Goal: Information Seeking & Learning: Learn about a topic

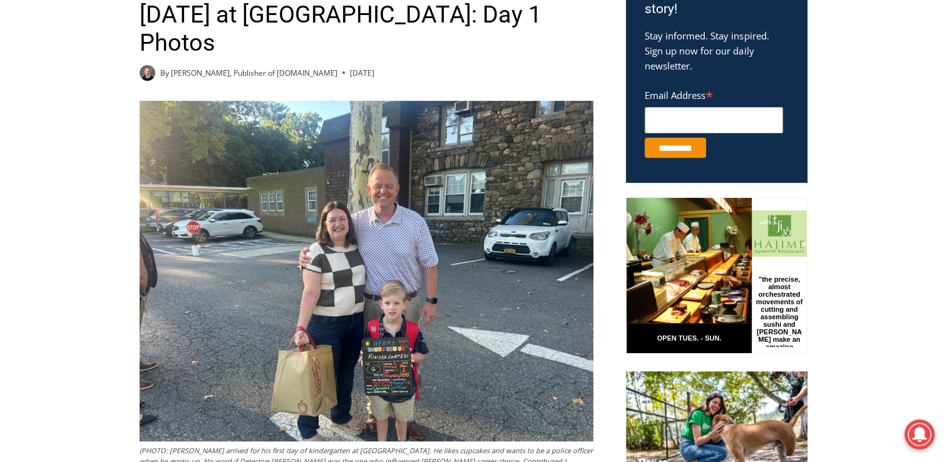
scroll to position [470, 0]
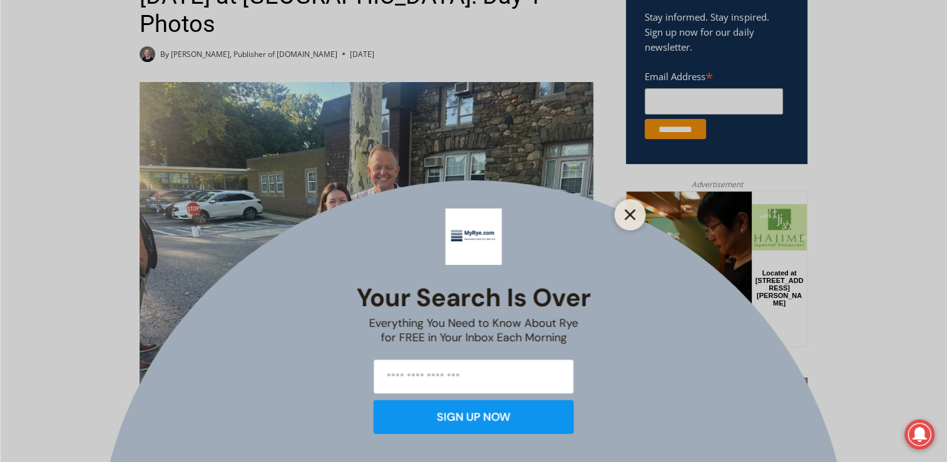
click at [628, 216] on line "Close" at bounding box center [629, 214] width 9 height 9
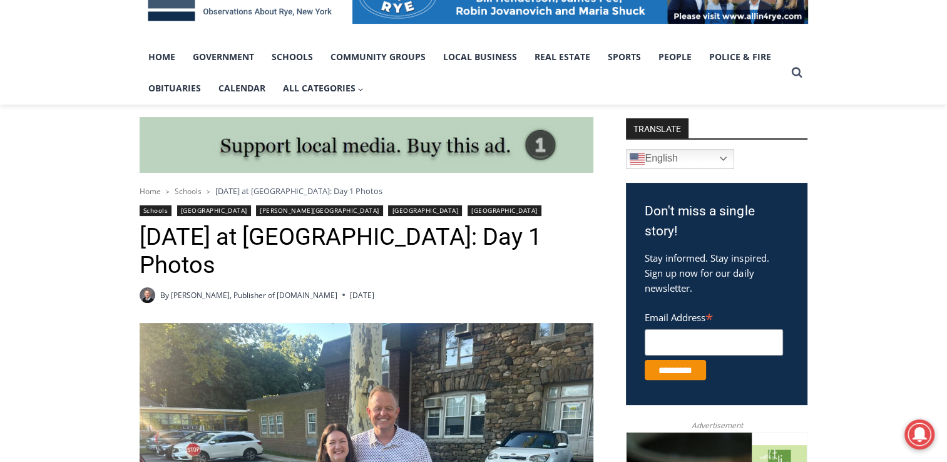
scroll to position [0, 0]
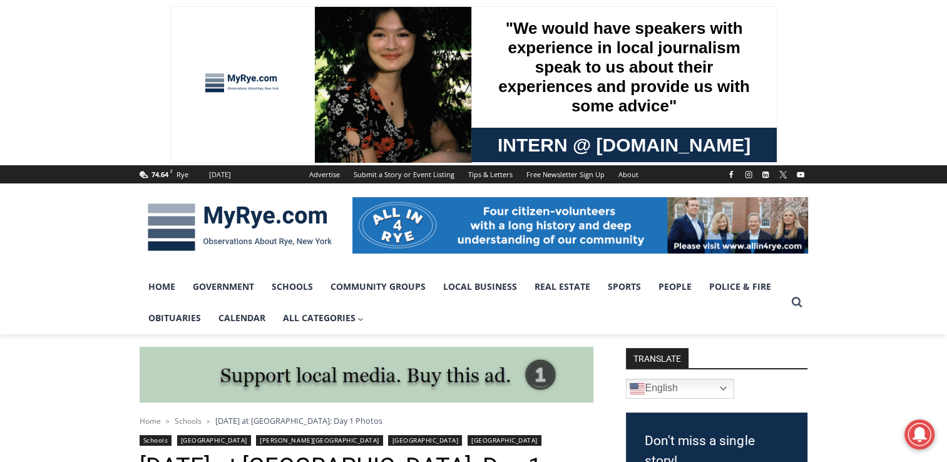
click at [245, 218] on img at bounding box center [240, 227] width 200 height 65
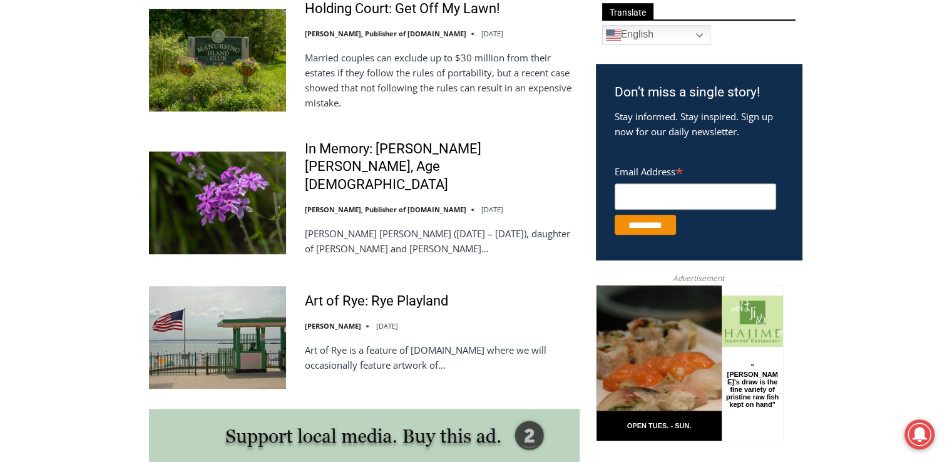
scroll to position [747, 0]
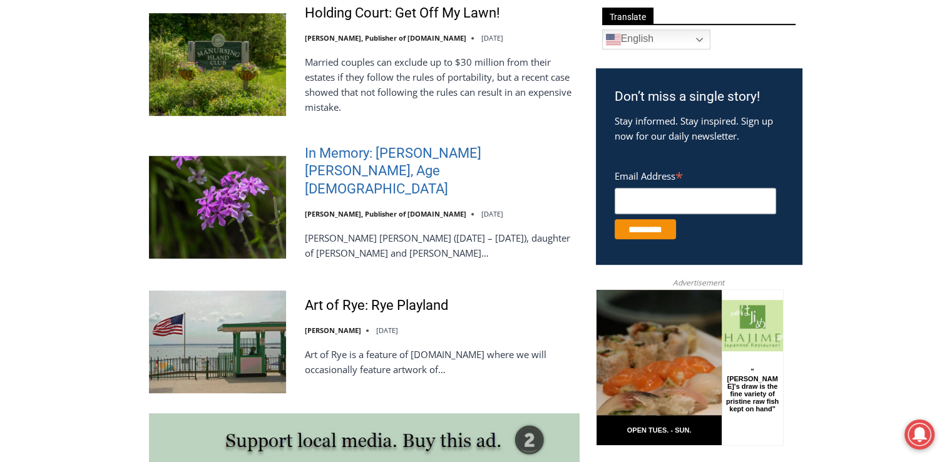
click at [400, 161] on link "In Memory: [PERSON_NAME] [PERSON_NAME], Age [DEMOGRAPHIC_DATA]" at bounding box center [442, 172] width 275 height 54
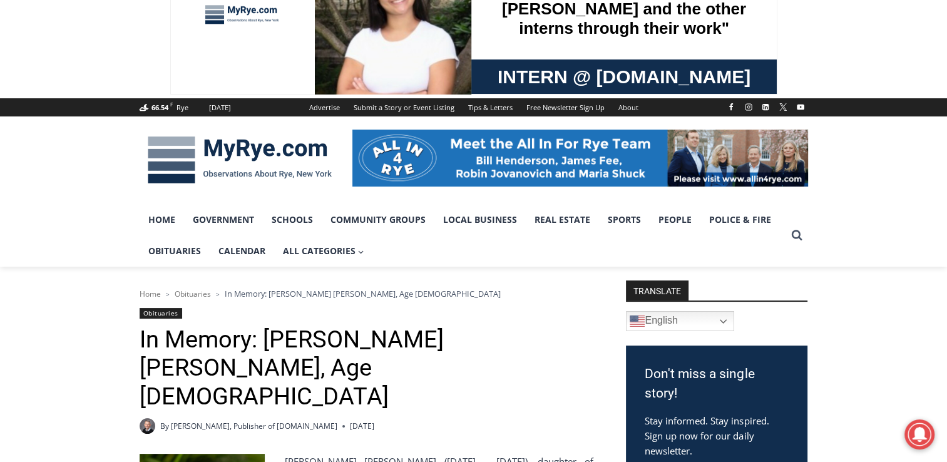
scroll to position [43, 0]
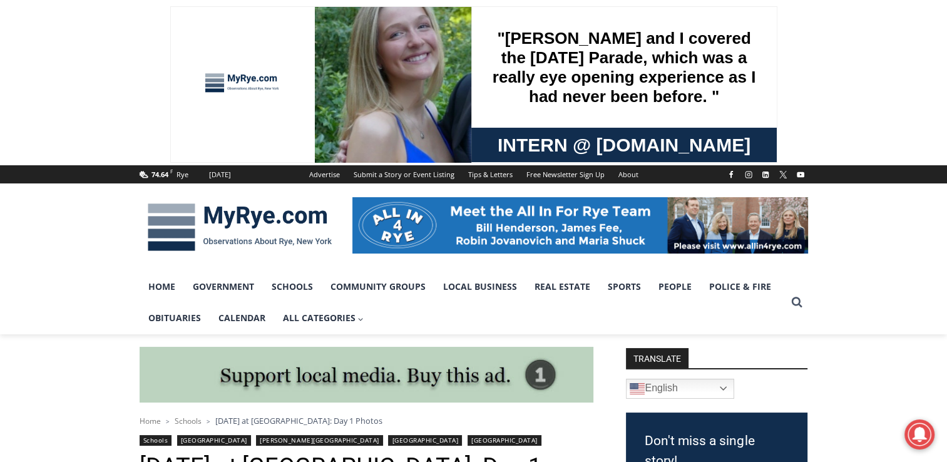
click at [222, 221] on img at bounding box center [240, 227] width 200 height 65
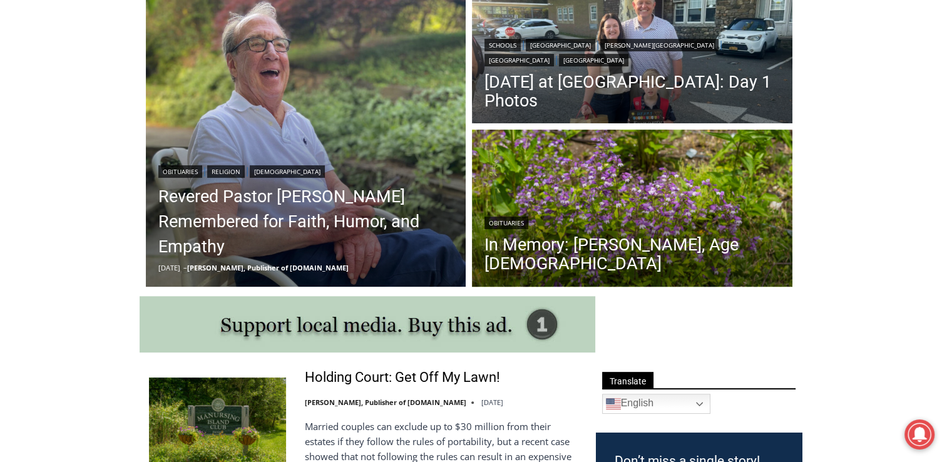
scroll to position [334, 0]
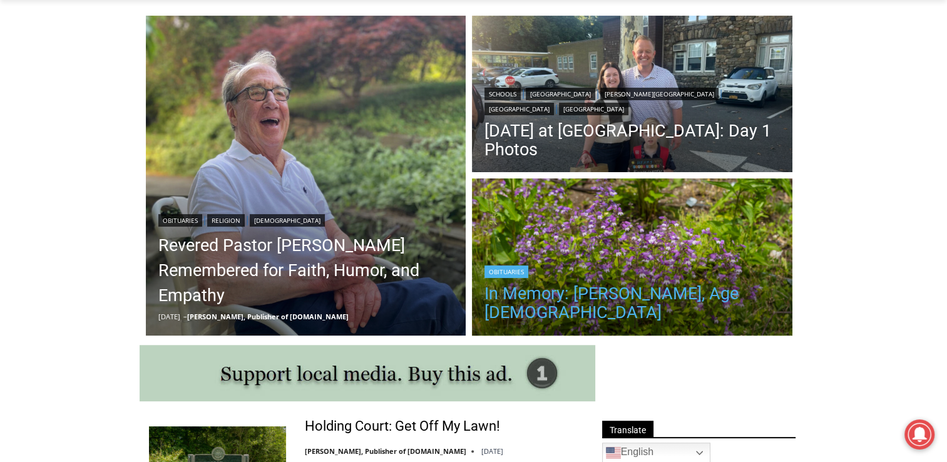
click at [636, 314] on link "In Memory: Adele Arrigale, Age 90" at bounding box center [631, 303] width 295 height 38
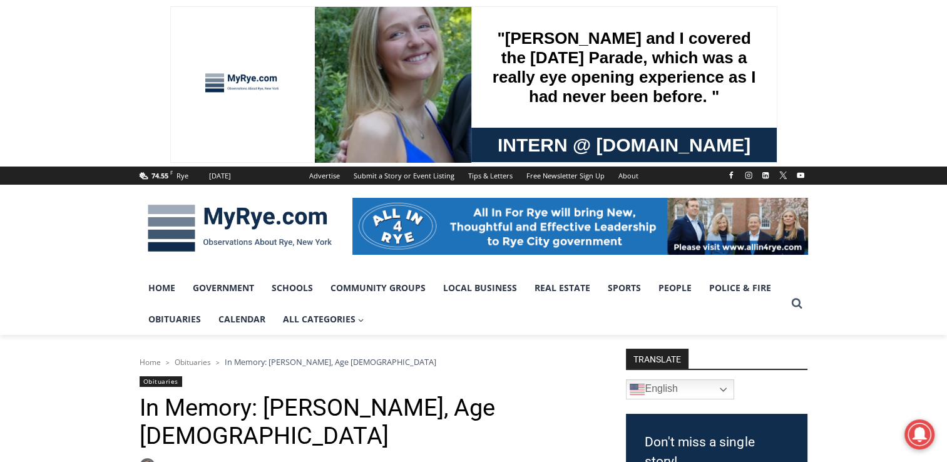
click at [243, 220] on img at bounding box center [240, 228] width 200 height 65
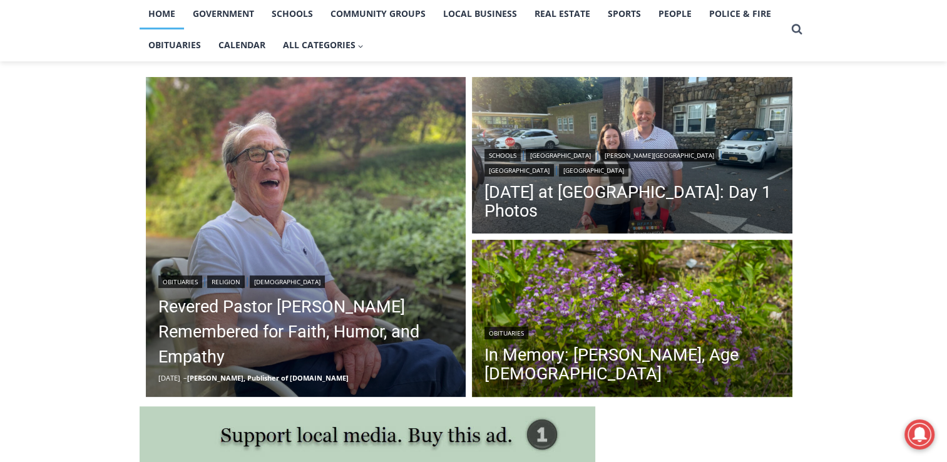
scroll to position [277, 0]
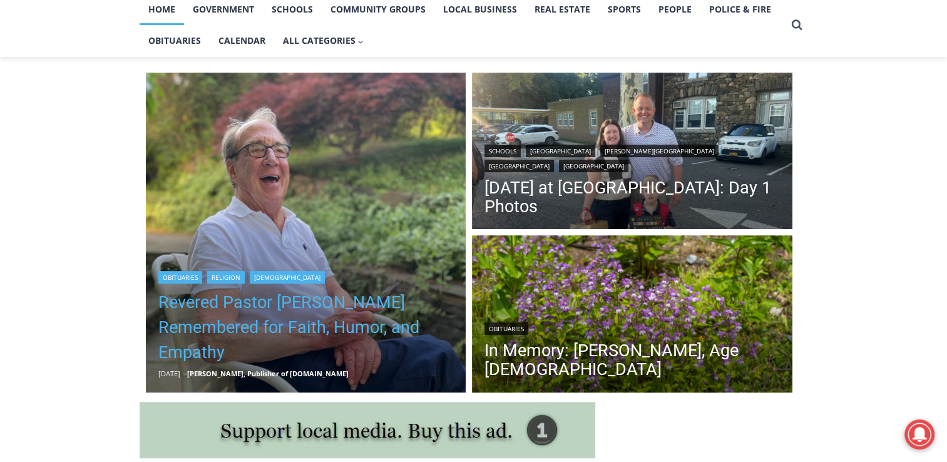
click at [222, 337] on link "Revered Pastor [PERSON_NAME] Remembered for Faith, Humor, and Empathy" at bounding box center [305, 327] width 295 height 75
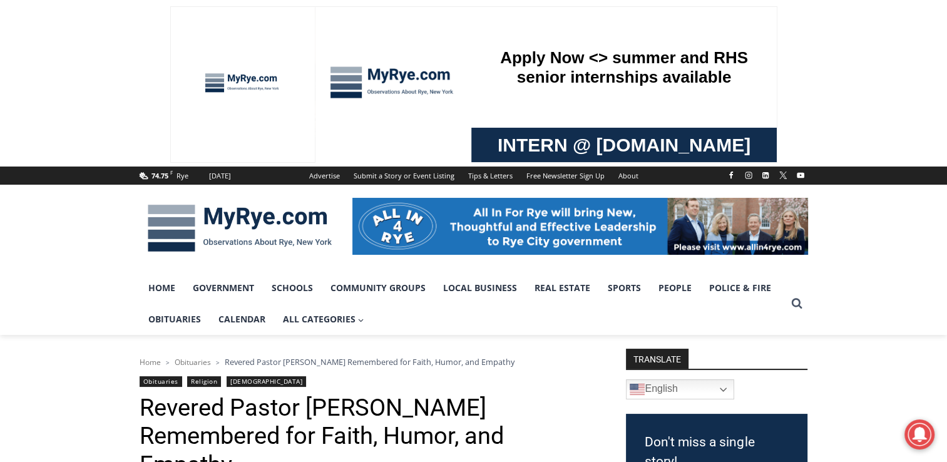
click at [870, 91] on span at bounding box center [473, 83] width 947 height 166
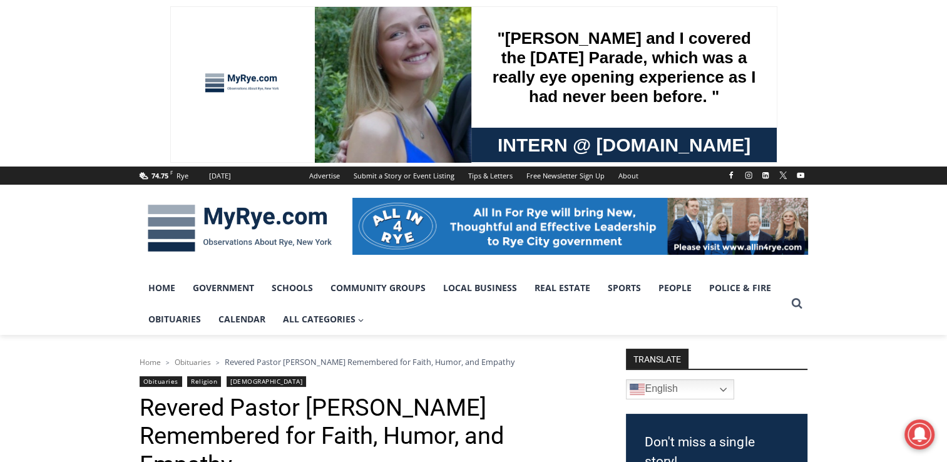
click at [844, 93] on span at bounding box center [473, 83] width 947 height 166
